Goal: Information Seeking & Learning: Learn about a topic

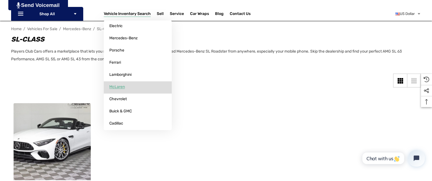
scroll to position [66, 0]
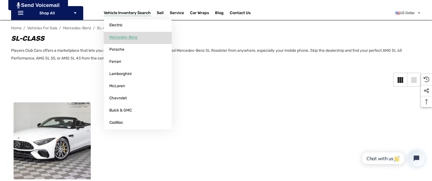
click at [131, 37] on span "Mercedes-Benz" at bounding box center [123, 37] width 28 height 5
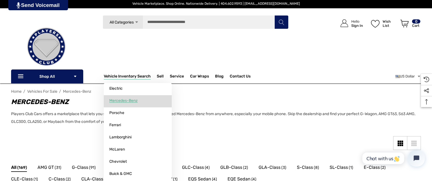
scroll to position [2, 0]
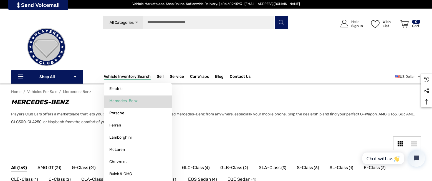
click at [129, 101] on span "Mercedes-Benz" at bounding box center [123, 101] width 28 height 5
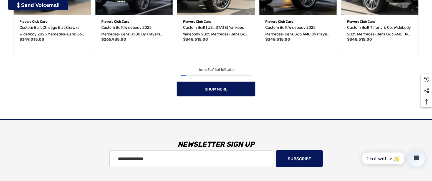
scroll to position [518, 0]
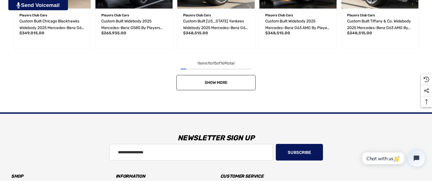
click at [222, 85] on link "Show More" at bounding box center [215, 82] width 79 height 15
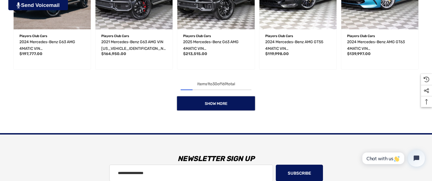
scroll to position [870, 0]
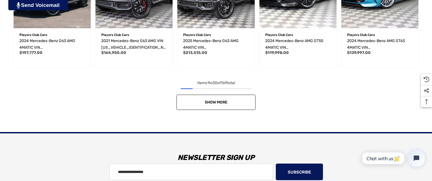
click at [218, 100] on span "Show More" at bounding box center [216, 102] width 23 height 5
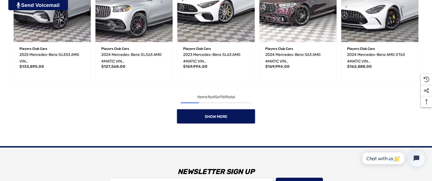
scroll to position [1231, 0]
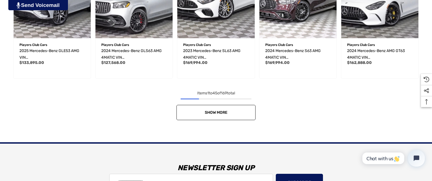
click at [215, 109] on link "Show More" at bounding box center [215, 112] width 79 height 15
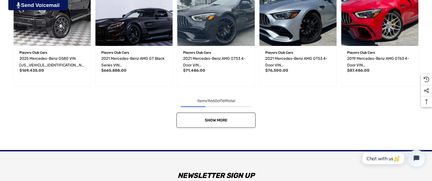
scroll to position [1595, 0]
click at [216, 116] on link "Show More" at bounding box center [215, 120] width 79 height 15
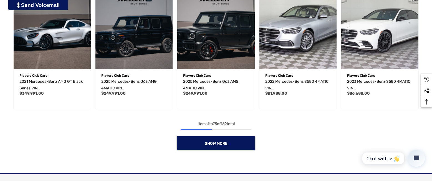
scroll to position [1943, 0]
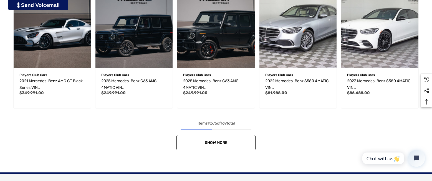
click at [218, 143] on span "Show More" at bounding box center [216, 143] width 23 height 5
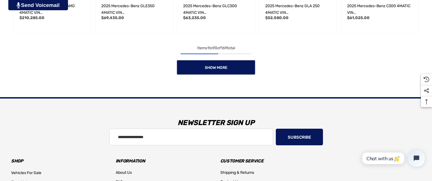
scroll to position [2394, 0]
